Goal: Task Accomplishment & Management: Use online tool/utility

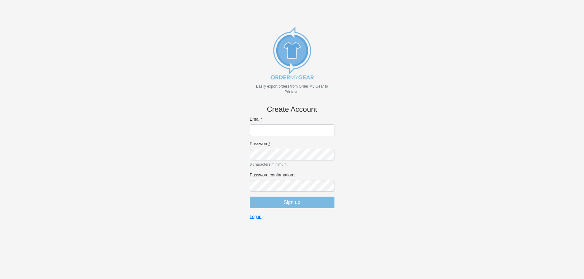
click at [275, 127] on input "Email *" at bounding box center [292, 130] width 85 height 12
click at [266, 132] on input "Email *" at bounding box center [292, 130] width 85 height 12
type input "sales@magicmonograms.net"
click at [298, 201] on input "Sign up" at bounding box center [292, 203] width 85 height 12
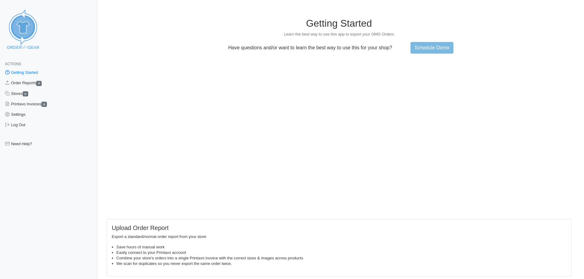
click at [171, 25] on h1 "Getting Started" at bounding box center [339, 23] width 465 height 12
click at [25, 83] on link "Order Reports 0" at bounding box center [48, 83] width 97 height 10
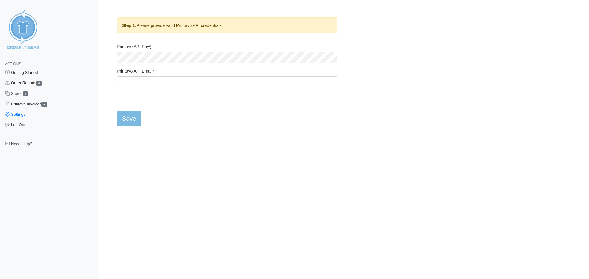
click at [21, 112] on link "Settings" at bounding box center [49, 114] width 98 height 10
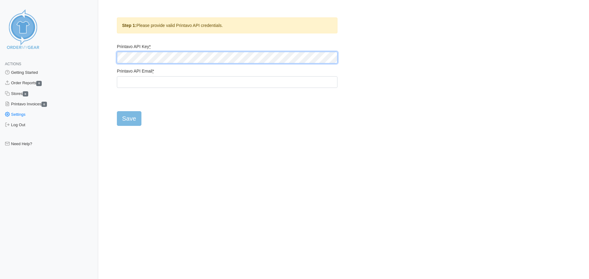
click at [62, 61] on div "Actions Getting Started Order Reports 0 Stores 0 Printavo Invoices 0 Settings L…" at bounding box center [294, 68] width 568 height 116
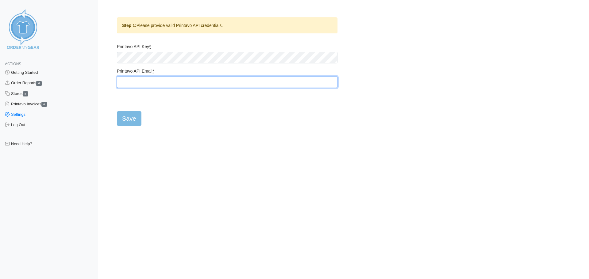
click at [132, 81] on input "Printavo API Email *" at bounding box center [227, 82] width 220 height 12
click at [158, 86] on input "Printavo API Email *" at bounding box center [227, 82] width 220 height 12
type input "josh@magicmonograms.net"
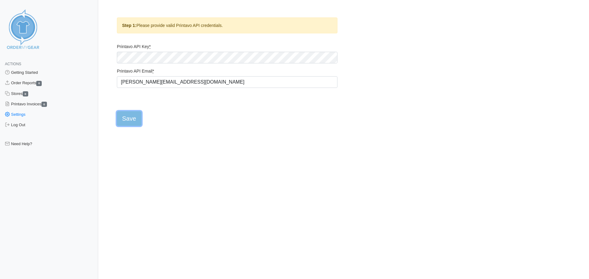
click at [132, 121] on input "Save" at bounding box center [129, 118] width 25 height 15
type input "Saving..."
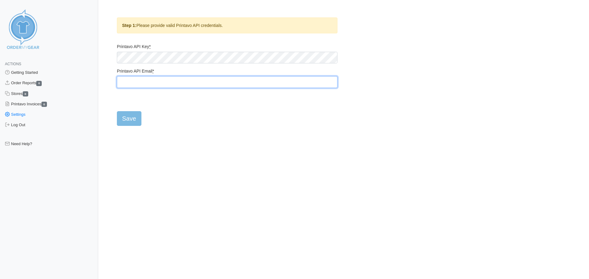
click at [166, 84] on input "Printavo API Email *" at bounding box center [227, 82] width 220 height 12
type input "sales@magicmonograms.net"
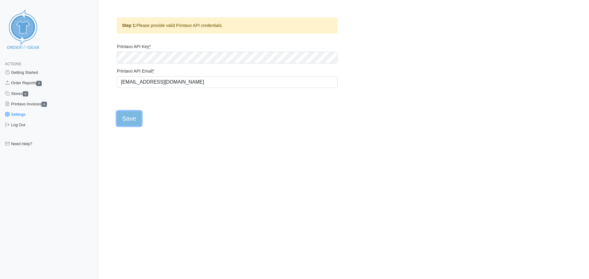
click at [133, 118] on input "Save" at bounding box center [129, 118] width 25 height 15
type input "Saving..."
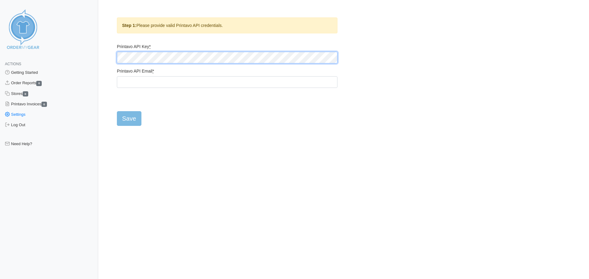
click at [92, 63] on div "Actions Getting Started Order Reports 0 Stores 0 Printavo Invoices 0 Settings L…" at bounding box center [294, 68] width 568 height 116
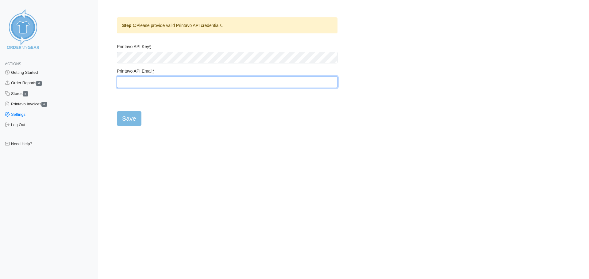
click at [134, 85] on input "Printavo API Email *" at bounding box center [227, 82] width 220 height 12
click at [128, 84] on input "Printavo API Email *" at bounding box center [227, 82] width 220 height 12
type input "josh@magicmonograms.net"
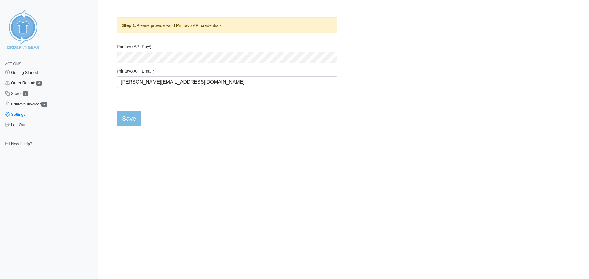
click at [131, 96] on form "Printavo API Key * Printavo API Email * josh@magicmonograms.net Save" at bounding box center [227, 85] width 220 height 82
click at [133, 120] on input "Save" at bounding box center [129, 118] width 25 height 15
type input "Saving..."
click at [32, 143] on link "Need Help?" at bounding box center [49, 144] width 98 height 10
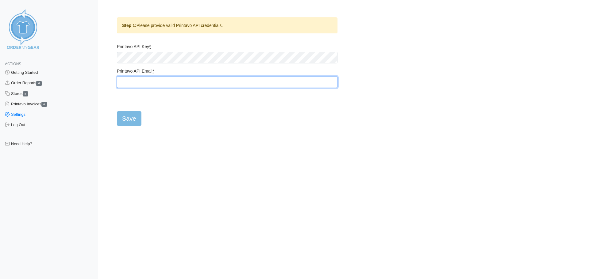
click at [126, 87] on input "Printavo API Email *" at bounding box center [227, 82] width 220 height 12
type input "josh@magicmonograms.net"
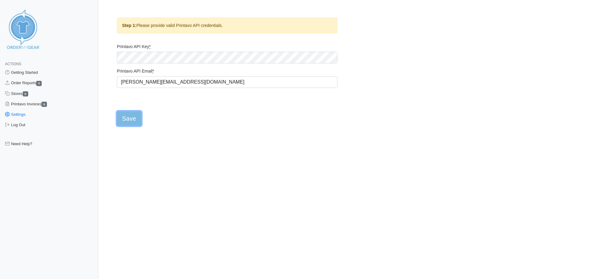
click at [130, 119] on input "Save" at bounding box center [129, 118] width 25 height 15
type input "Saving..."
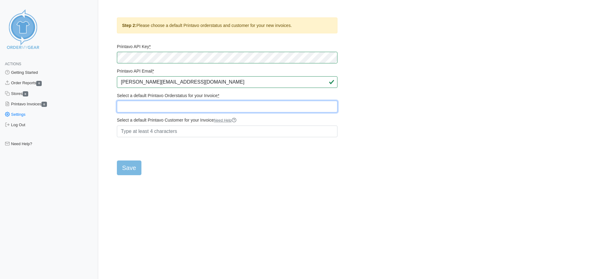
click at [143, 108] on select "Quote Attach Art Art not approved *Art out for Approval Art approved *Final Pri…" at bounding box center [227, 107] width 220 height 12
click at [184, 106] on select "Quote Attach Art Art not approved *Art out for Approval Art approved *Final Pri…" at bounding box center [227, 107] width 220 height 12
select select "224103"
click at [117, 101] on select "Quote Attach Art Art not approved *Art out for Approval Art approved *Final Pri…" at bounding box center [227, 107] width 220 height 12
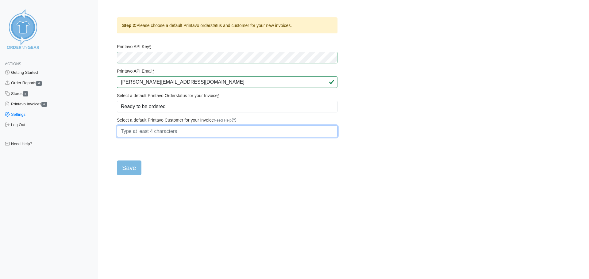
click at [152, 130] on input "Select a default Printavo Customer for your Invoice Need Help" at bounding box center [227, 132] width 220 height 12
click at [149, 147] on link "| Sales Department" at bounding box center [142, 144] width 50 height 8
type input "| Sales Department"
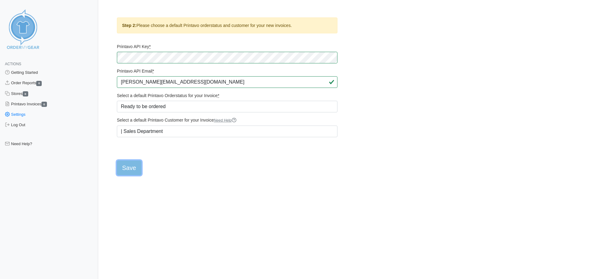
click at [130, 171] on input "Save" at bounding box center [129, 168] width 25 height 15
type input "Saving..."
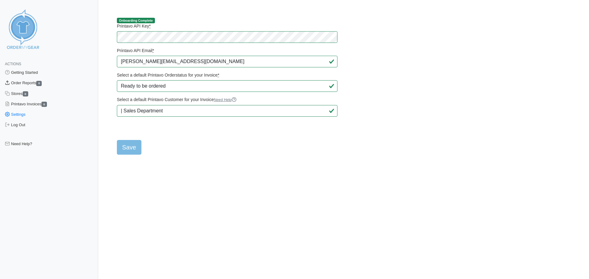
click at [29, 85] on link "Order Reports 0" at bounding box center [49, 83] width 98 height 10
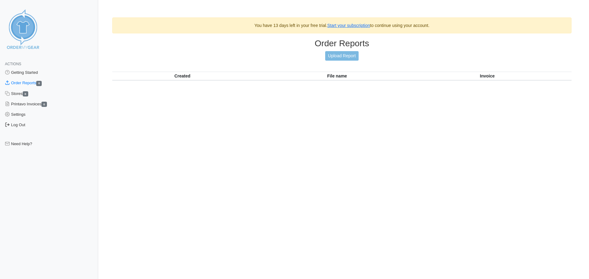
click at [21, 126] on link "Log Out" at bounding box center [49, 125] width 98 height 10
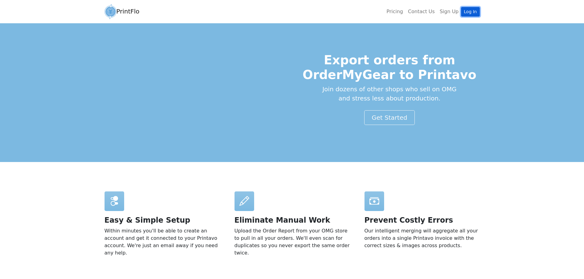
click at [475, 13] on link "Log In" at bounding box center [470, 12] width 18 height 10
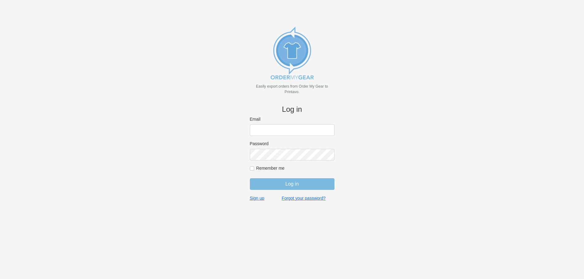
type input "[EMAIL_ADDRESS][DOMAIN_NAME]"
click at [253, 169] on input "Remember me" at bounding box center [252, 168] width 4 height 4
checkbox input "true"
click at [283, 187] on input "Log in" at bounding box center [292, 184] width 85 height 12
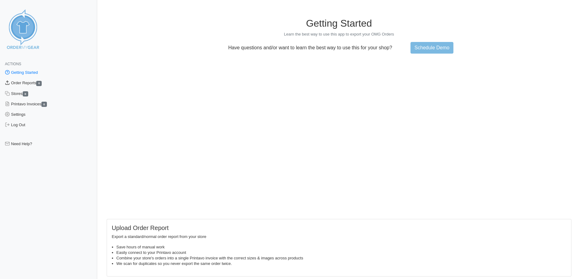
click at [22, 83] on link "Order Reports 0" at bounding box center [48, 83] width 97 height 10
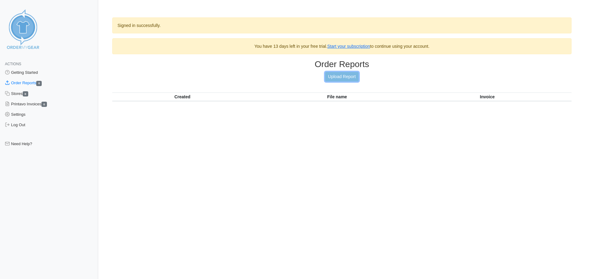
click at [348, 76] on link "Upload Report" at bounding box center [341, 77] width 33 height 10
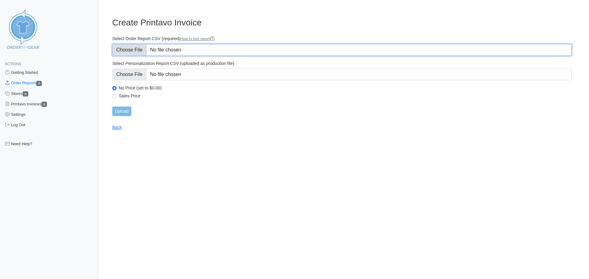
click at [134, 50] on input "Select Order Report CSV (required) How to find report" at bounding box center [341, 50] width 459 height 12
type input "C:\fakepath\SH Lady Jumpers 2025 Basketball OMG.csv"
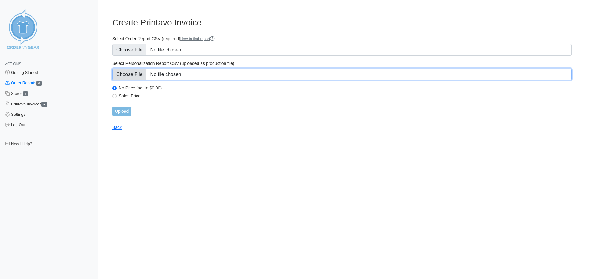
click at [128, 76] on input "Select Personalization Report CSV (uploaded as production file)" at bounding box center [341, 75] width 459 height 12
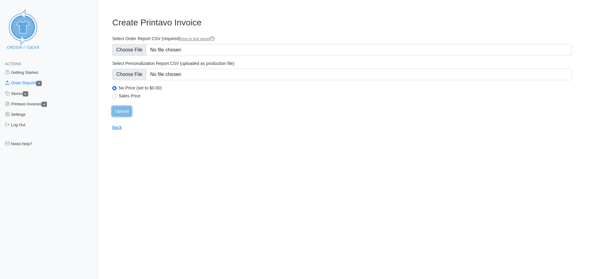
click at [125, 112] on input "Upload" at bounding box center [121, 112] width 19 height 10
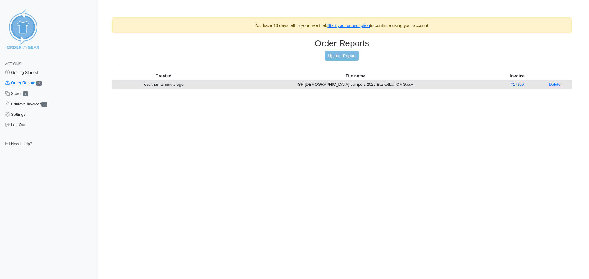
click at [510, 84] on link "#17159" at bounding box center [516, 84] width 13 height 5
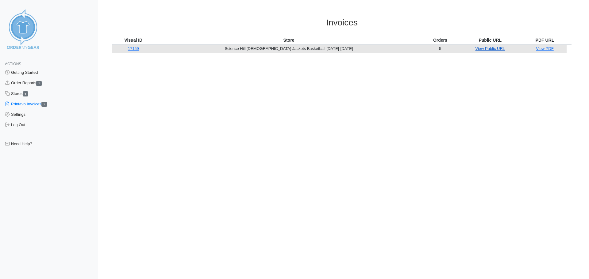
click at [476, 49] on link "View Public URL" at bounding box center [490, 48] width 30 height 5
click at [264, 74] on html "Actions Getting Started Order Reports 1 Stores 1 Printavo Invoices 1 Settings L…" at bounding box center [294, 37] width 589 height 74
click at [542, 50] on link "View PDF" at bounding box center [545, 48] width 18 height 5
click at [25, 96] on link "Stores 1" at bounding box center [49, 94] width 98 height 10
click at [27, 83] on link "Order Reports 1" at bounding box center [49, 83] width 98 height 10
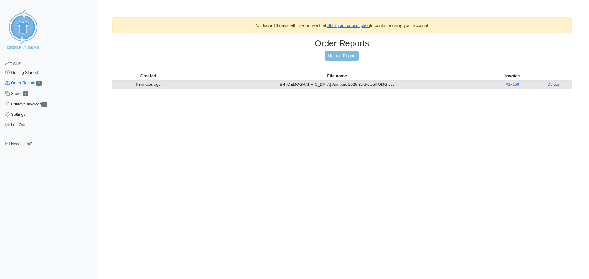
click at [548, 86] on link "Delete" at bounding box center [553, 84] width 12 height 5
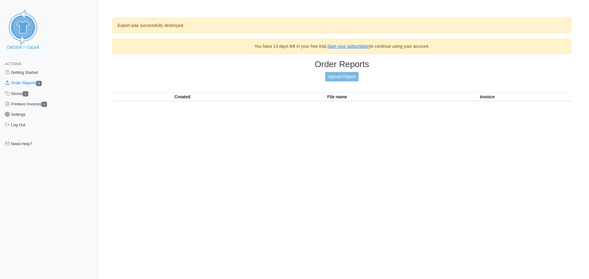
click at [22, 116] on link "Settings" at bounding box center [49, 114] width 98 height 10
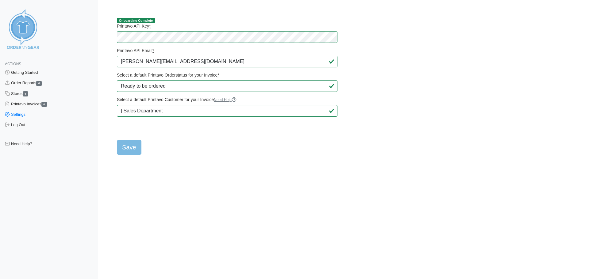
click at [21, 29] on img at bounding box center [23, 29] width 46 height 46
click at [24, 72] on link "Getting Started" at bounding box center [49, 72] width 98 height 10
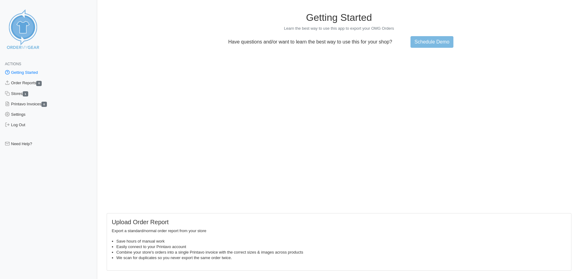
scroll to position [8, 0]
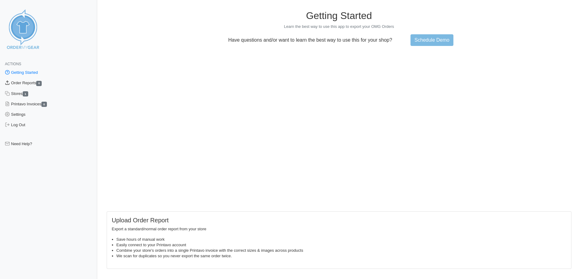
click at [22, 84] on link "Order Reports 0" at bounding box center [48, 83] width 97 height 10
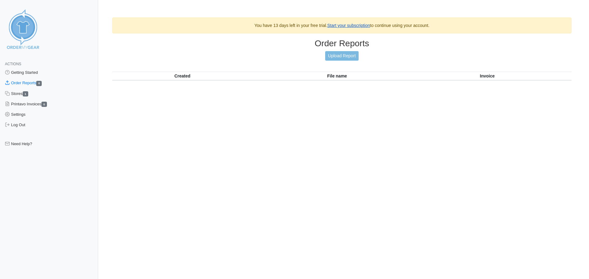
click at [368, 25] on link "Start your subscription" at bounding box center [348, 25] width 43 height 5
click at [345, 56] on link "Upload Report" at bounding box center [341, 56] width 33 height 10
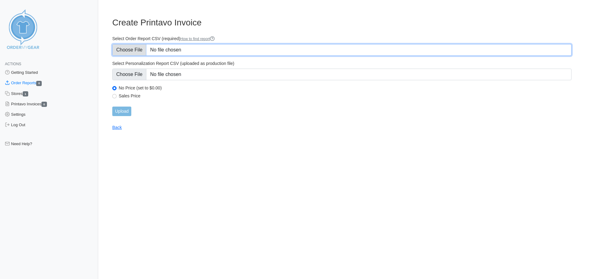
click at [127, 52] on input "Select Order Report CSV (required) How to find report" at bounding box center [341, 50] width 459 height 12
type input "C:\fakepath\SH Lady Jumpers 2025 Basketball OMG.csv"
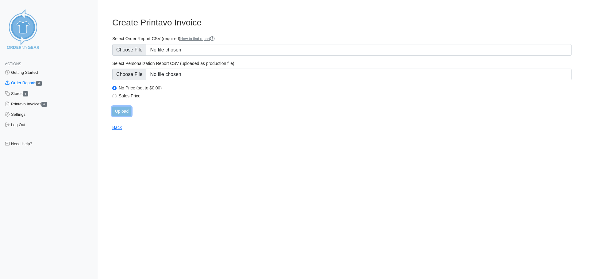
click at [125, 110] on input "Upload" at bounding box center [121, 112] width 19 height 10
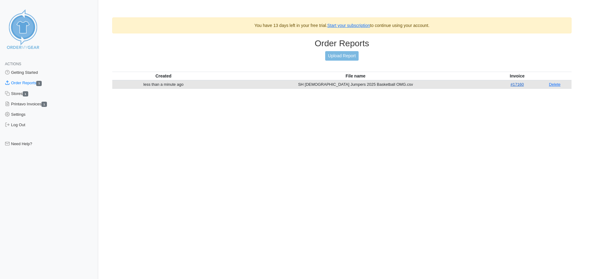
click at [510, 86] on link "#17160" at bounding box center [516, 84] width 13 height 5
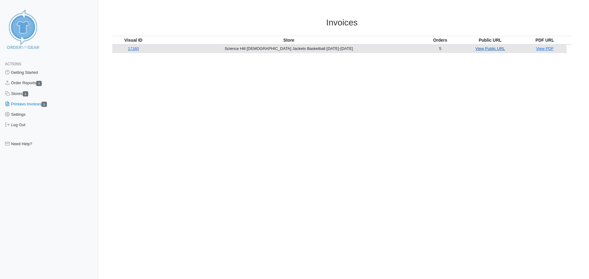
click at [482, 50] on link "View Public URL" at bounding box center [490, 48] width 30 height 5
